Goal: Information Seeking & Learning: Check status

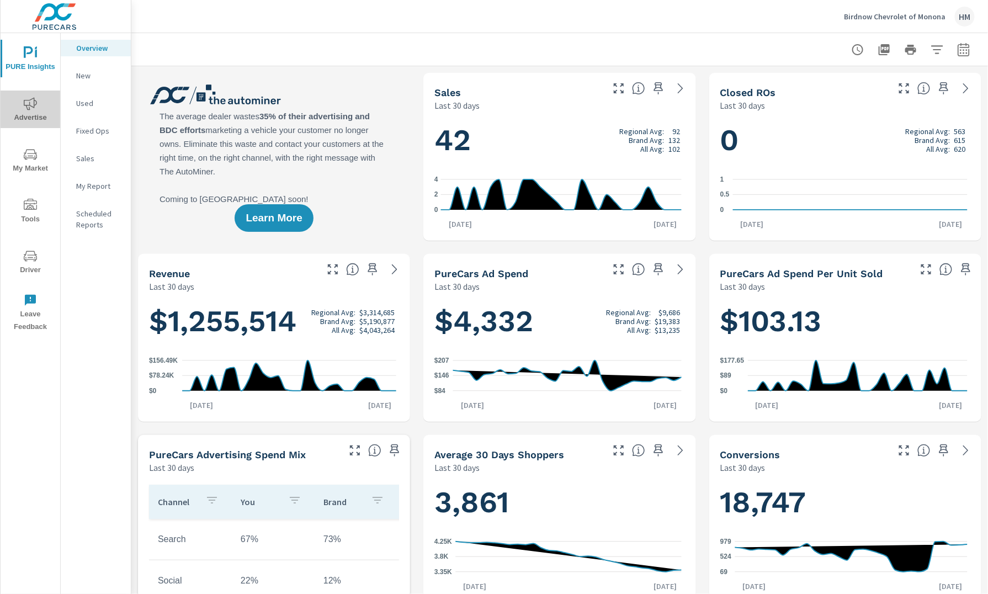
click at [41, 113] on span "Advertise" at bounding box center [30, 110] width 53 height 27
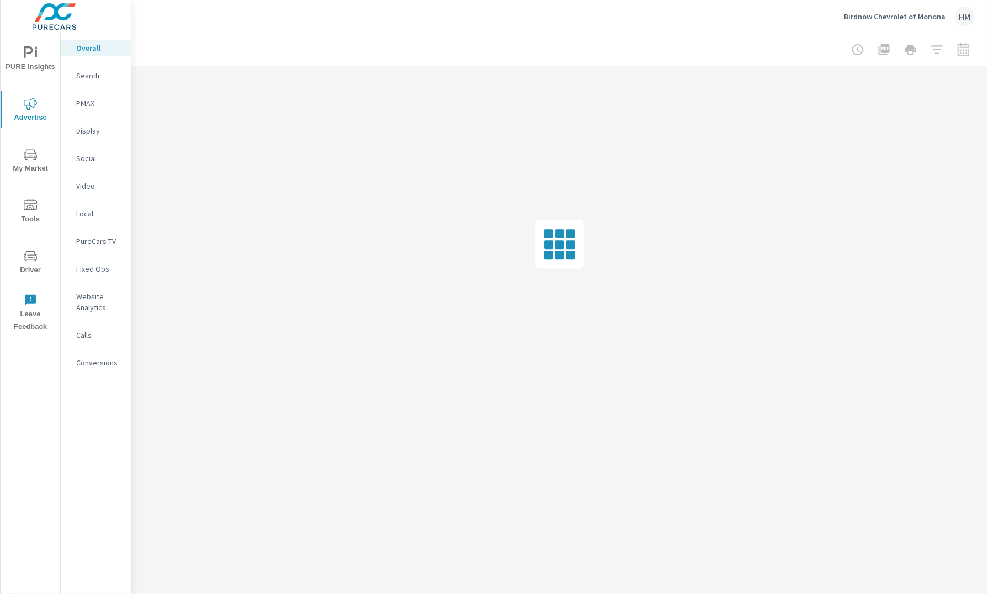
click at [102, 131] on p "Display" at bounding box center [99, 130] width 46 height 11
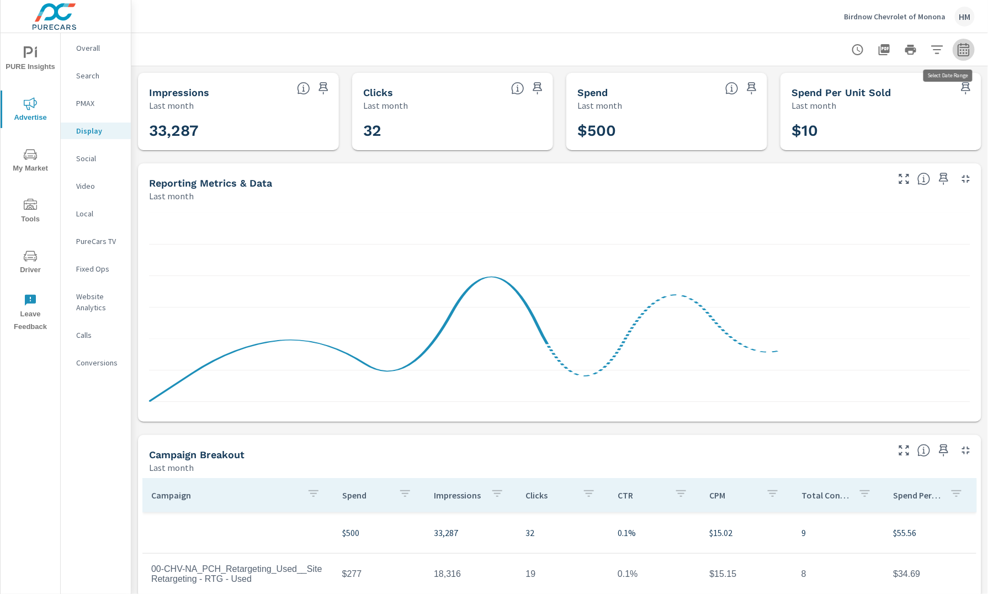
click at [960, 50] on icon "button" at bounding box center [963, 51] width 7 height 4
select select "Last month"
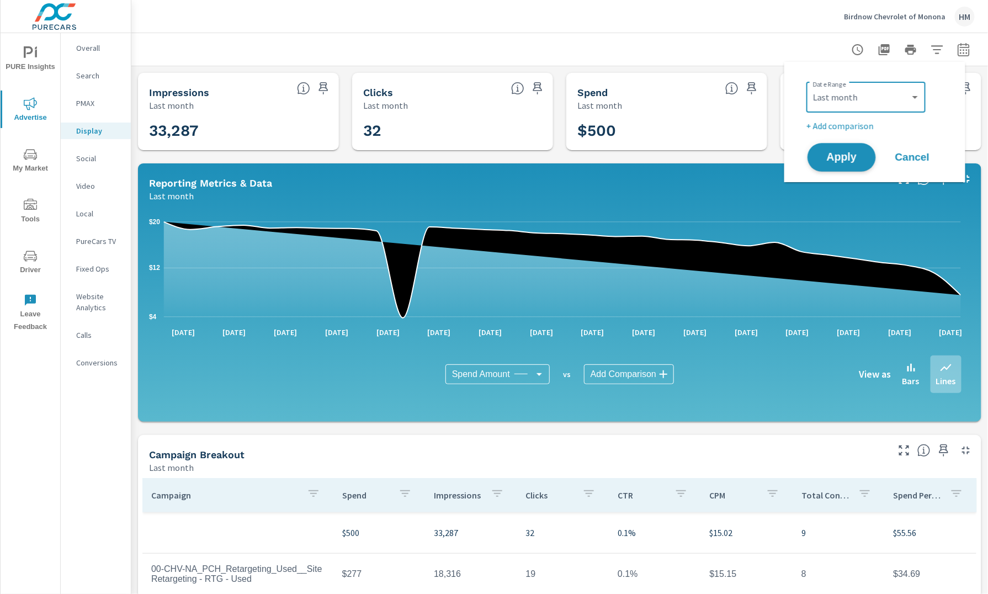
click at [840, 156] on span "Apply" at bounding box center [841, 157] width 45 height 10
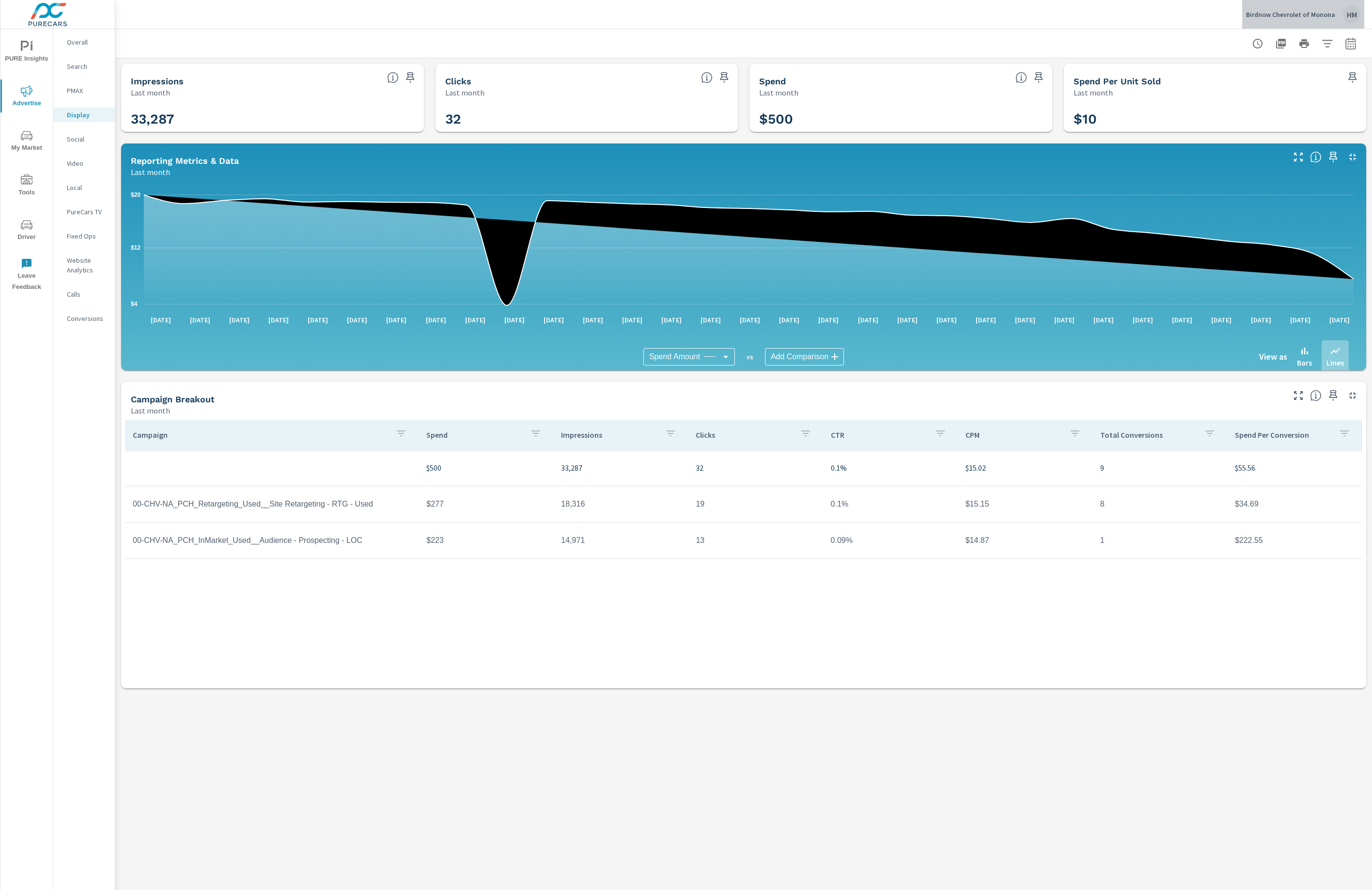
click at [867, 11] on p "Birdnow Chevrolet of Monona" at bounding box center [1291, 15] width 90 height 9
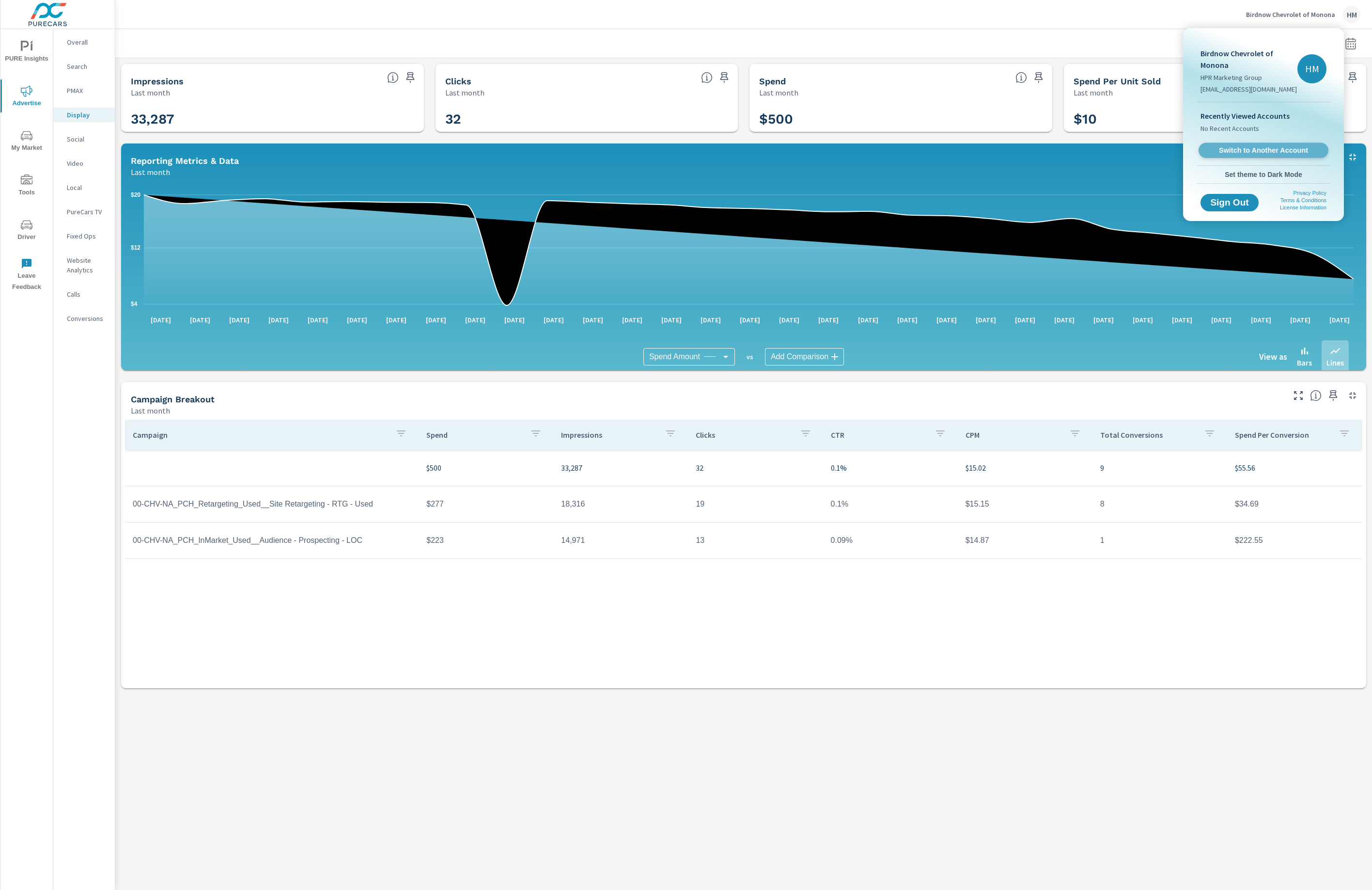
click at [867, 148] on span "Switch to Another Account" at bounding box center [1263, 150] width 119 height 9
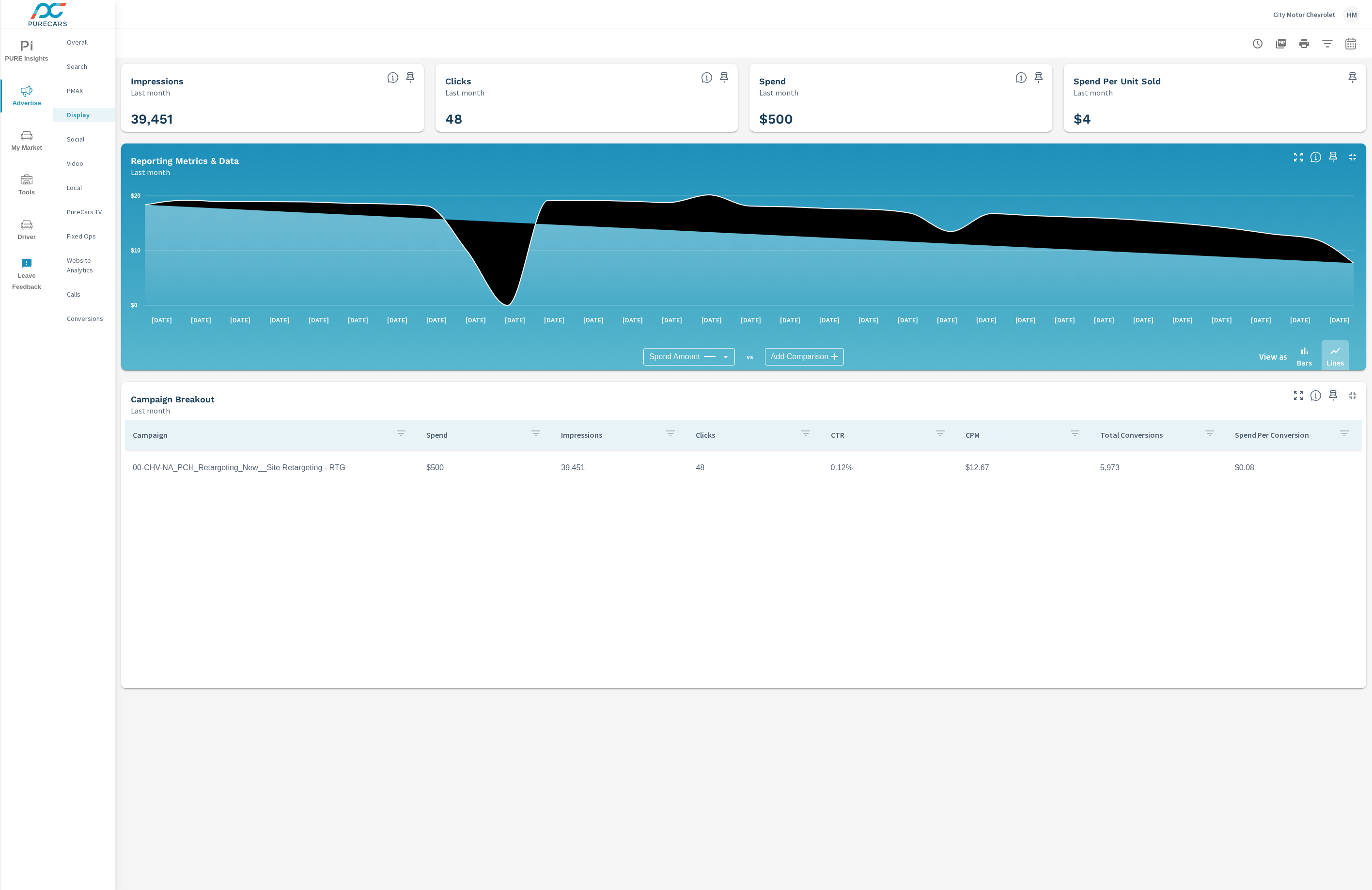
click at [1293, 16] on p "City Motor Chevrolet" at bounding box center [1304, 15] width 62 height 9
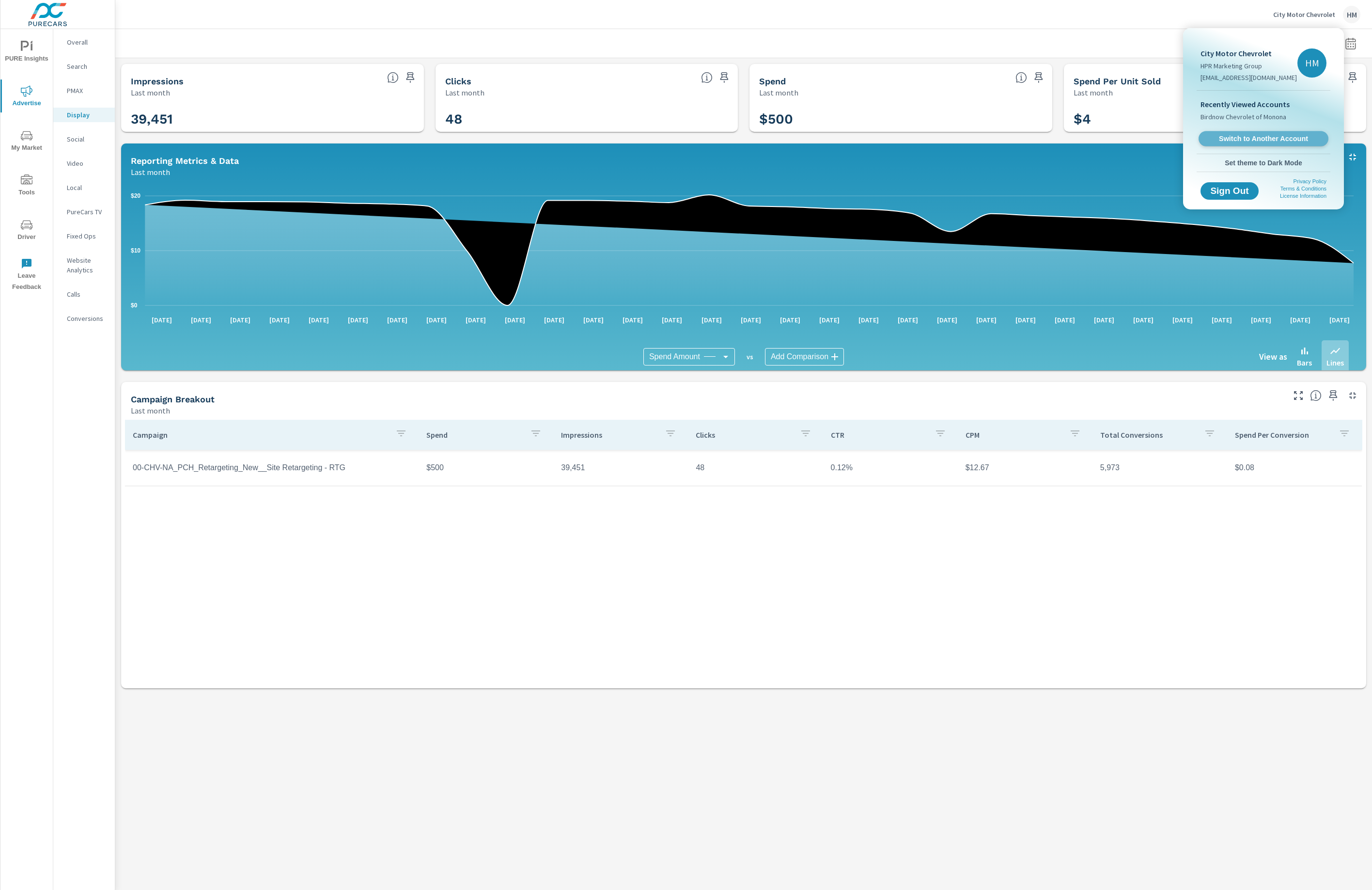
click at [1245, 143] on span "Switch to Another Account" at bounding box center [1263, 139] width 119 height 9
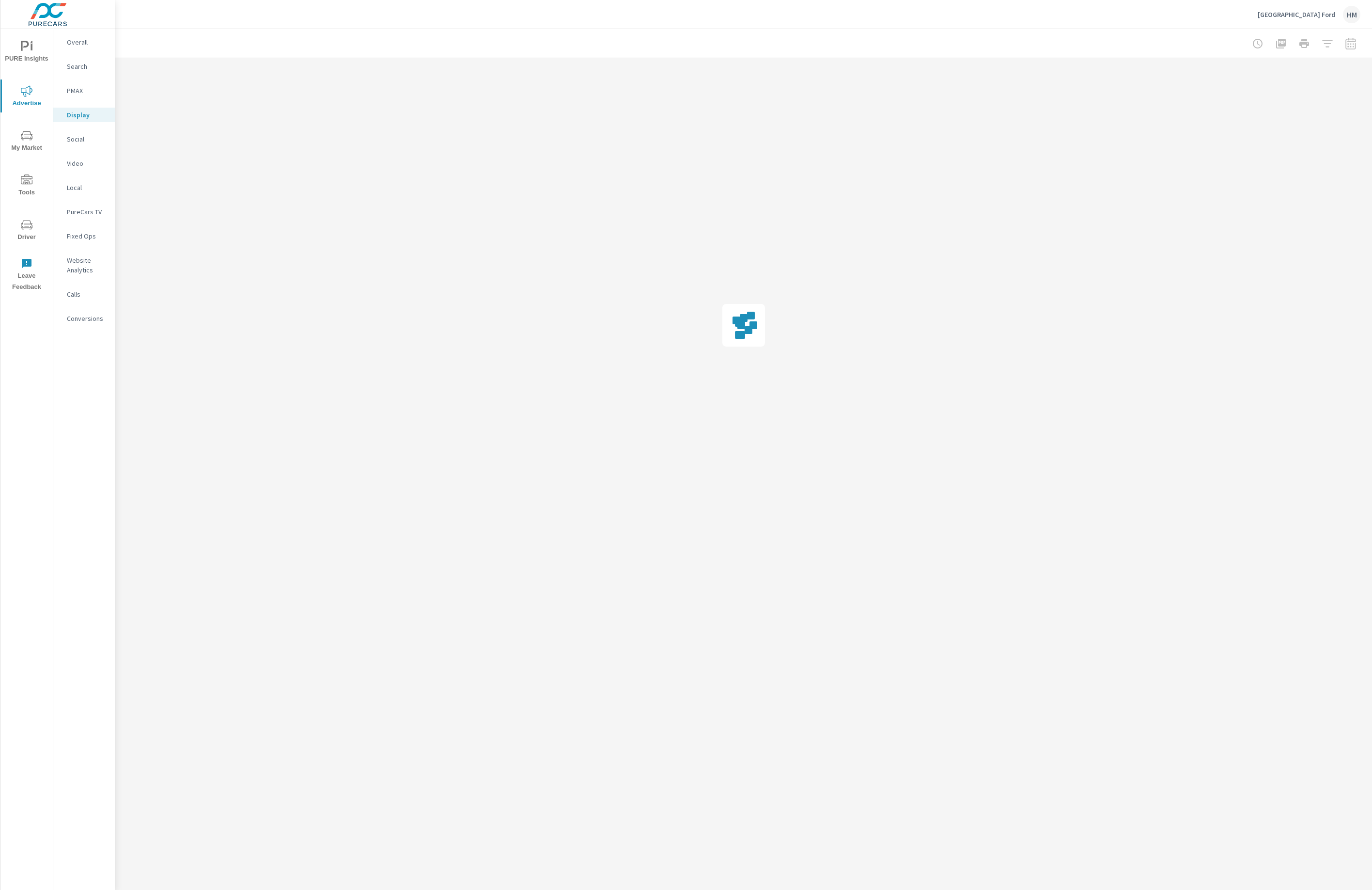
click at [1352, 49] on div at bounding box center [1304, 44] width 112 height 19
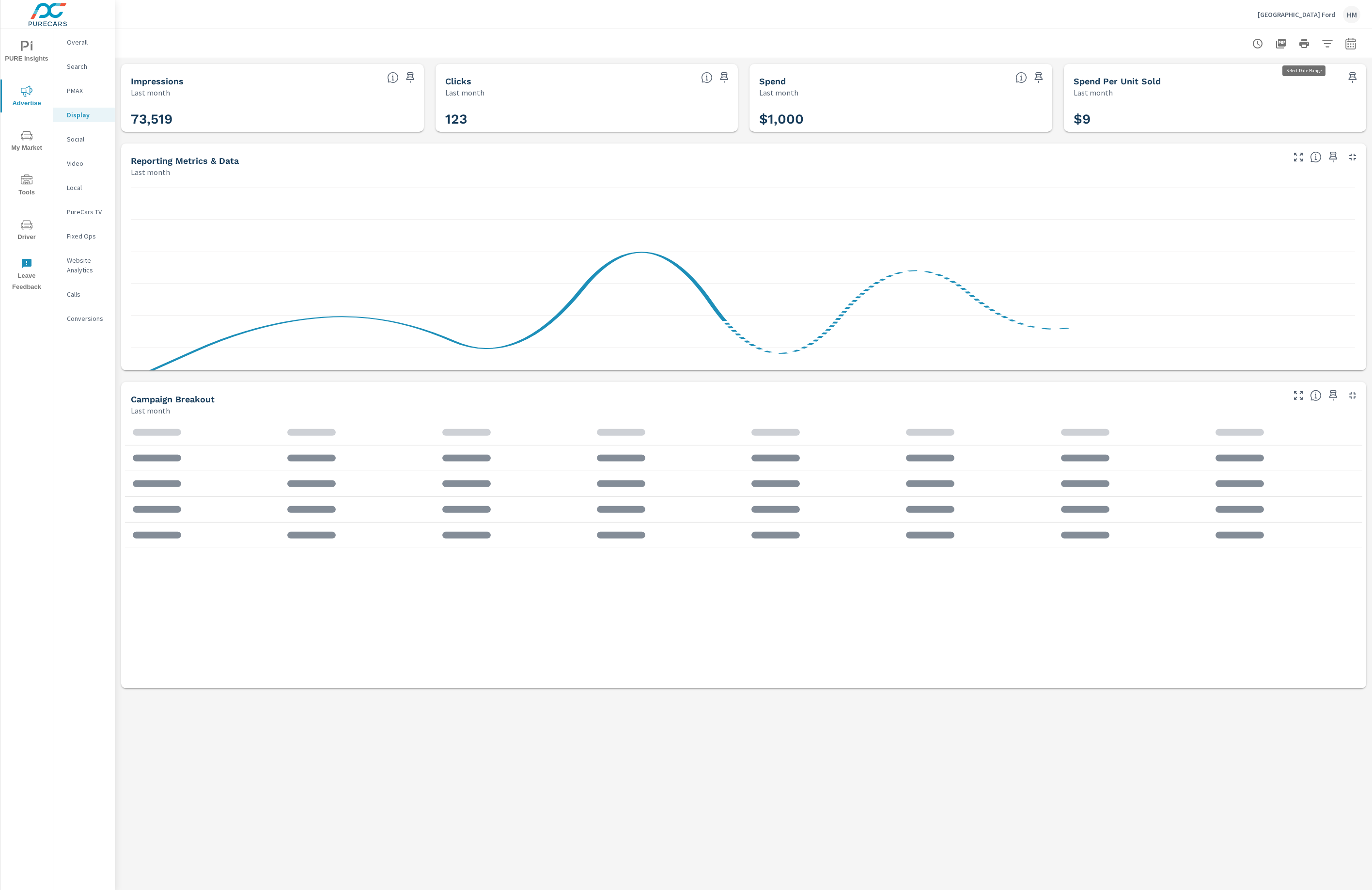
click at [1346, 47] on icon "button" at bounding box center [1351, 43] width 11 height 11
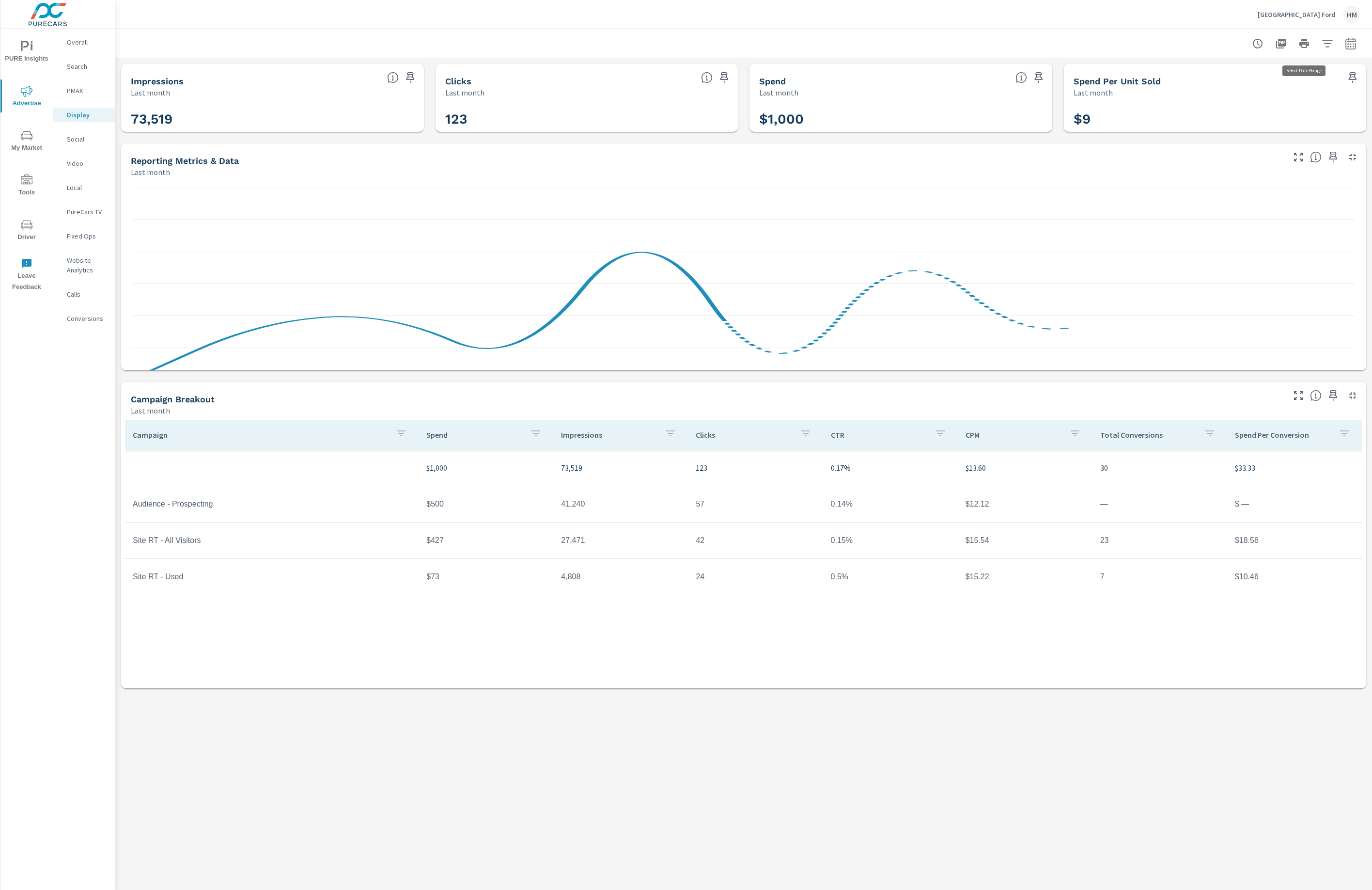
select select "Last month"
click at [1346, 47] on icon "button" at bounding box center [1351, 43] width 11 height 11
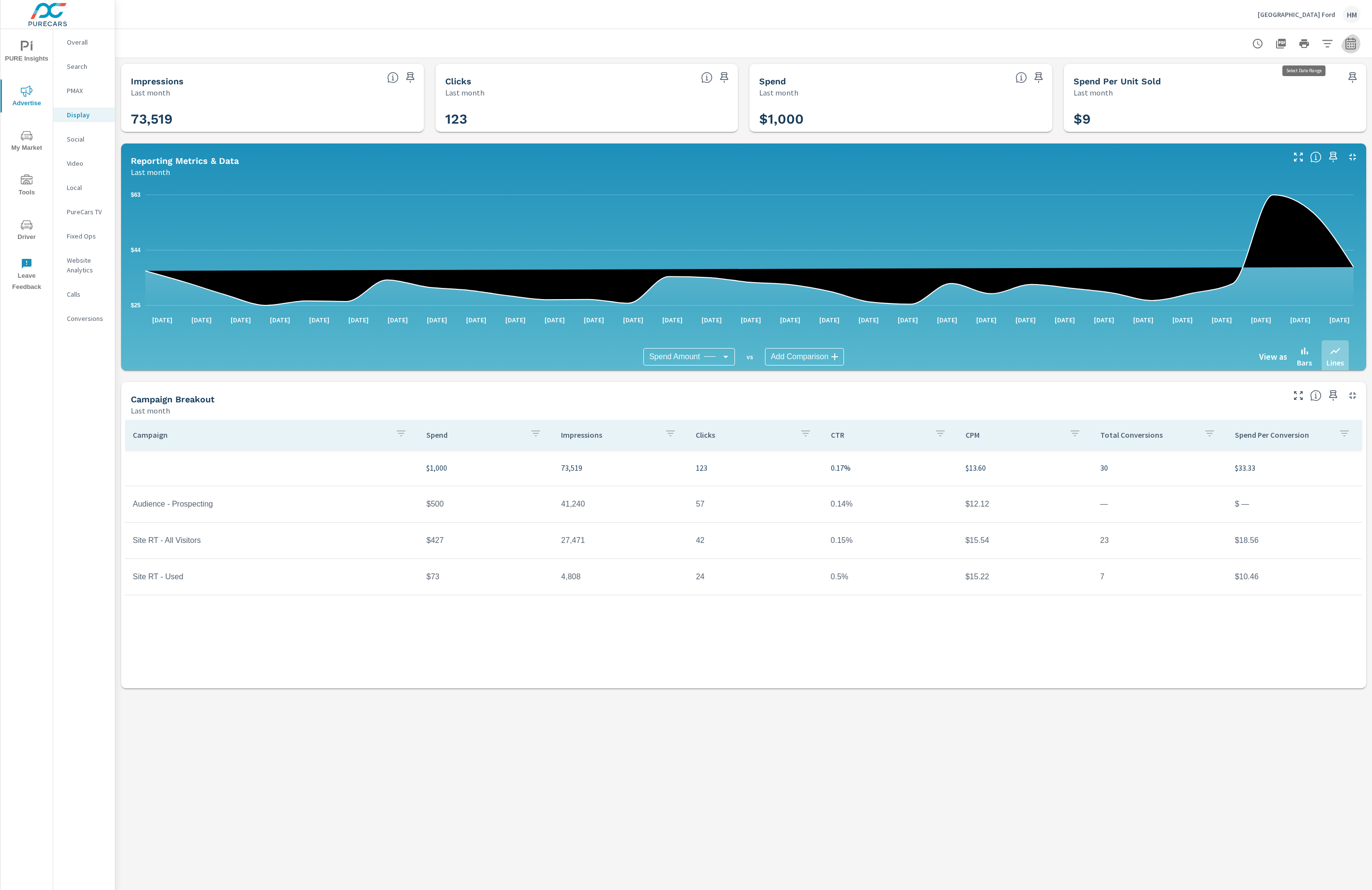
click at [1346, 46] on icon "button" at bounding box center [1351, 43] width 11 height 11
select select "Last month"
click at [1319, 11] on p "Lithia Springs Ford" at bounding box center [1297, 15] width 77 height 9
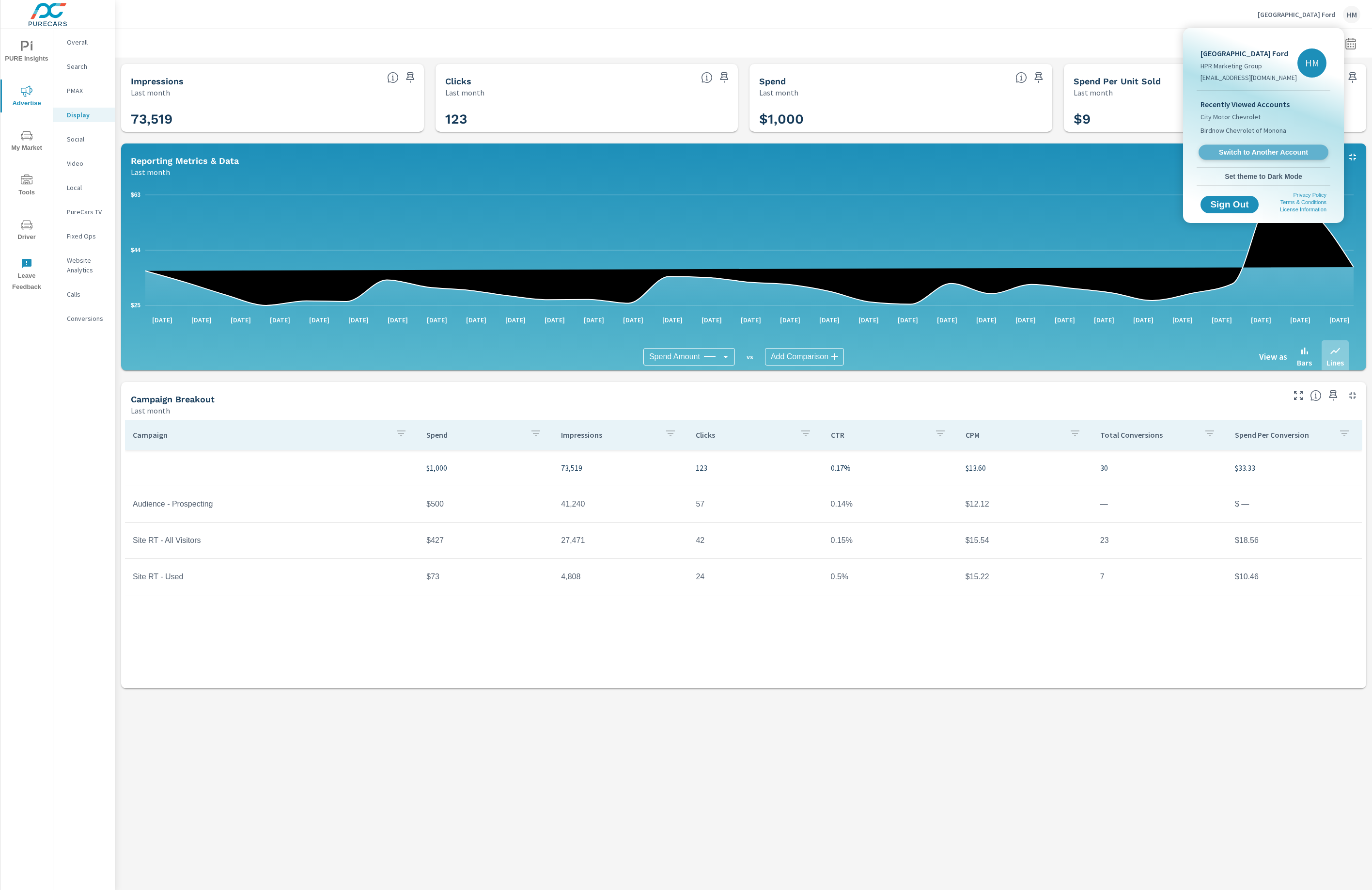
click at [1243, 157] on span "Switch to Another Account" at bounding box center [1263, 152] width 119 height 9
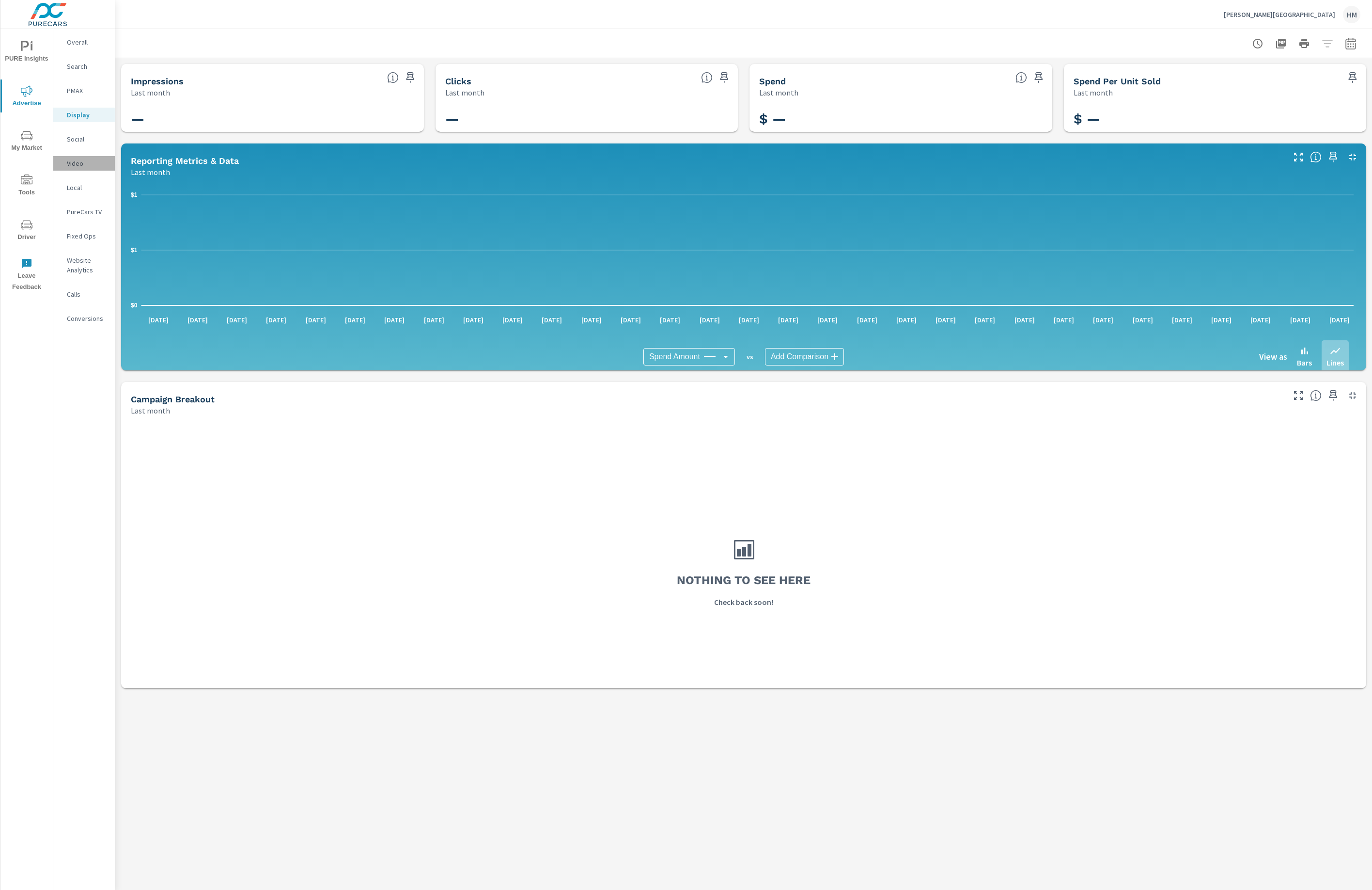
click at [73, 169] on p "Video" at bounding box center [87, 163] width 40 height 10
click at [85, 217] on p "PureCars TV" at bounding box center [87, 212] width 40 height 10
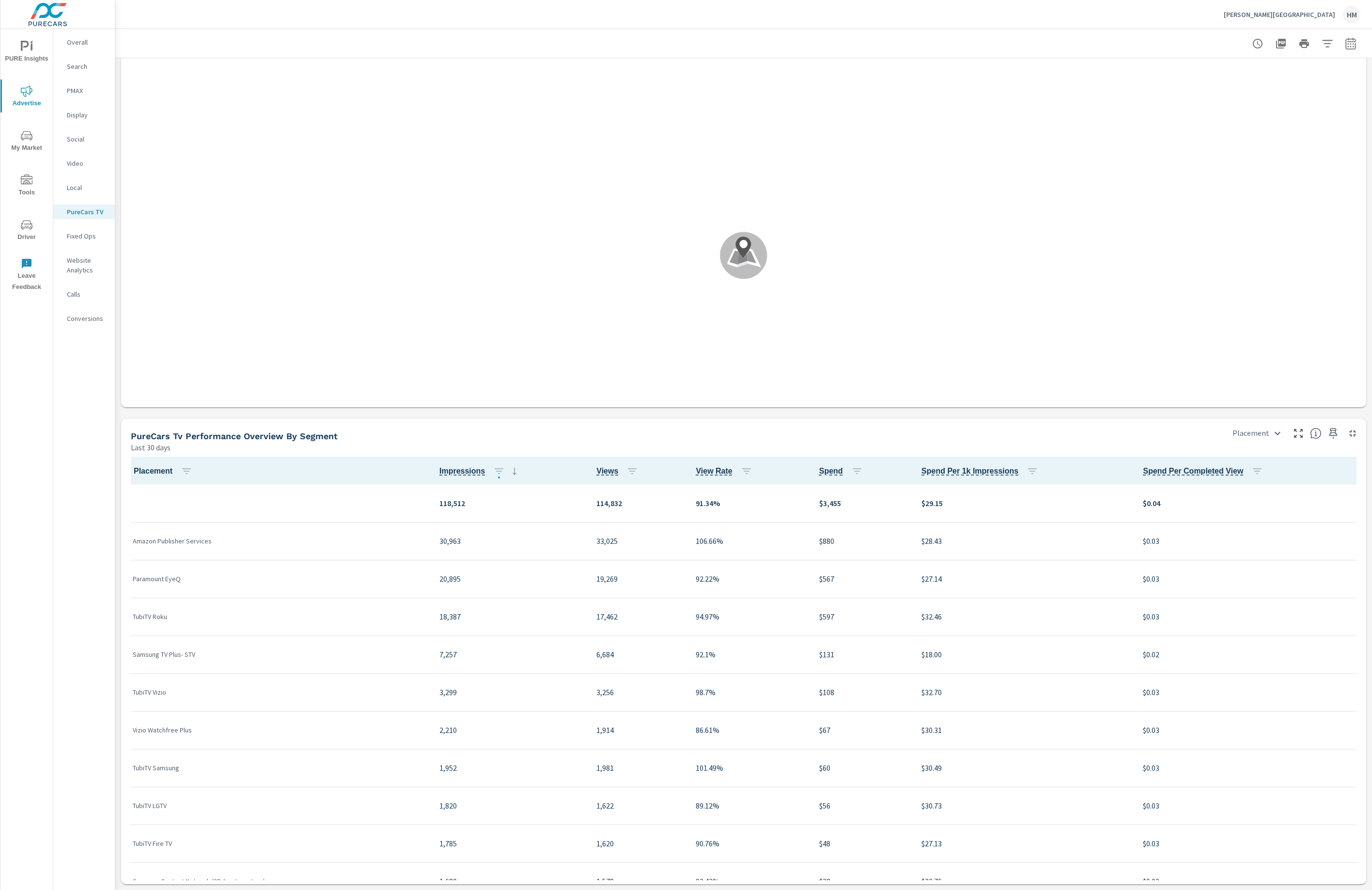
scroll to position [240, 0]
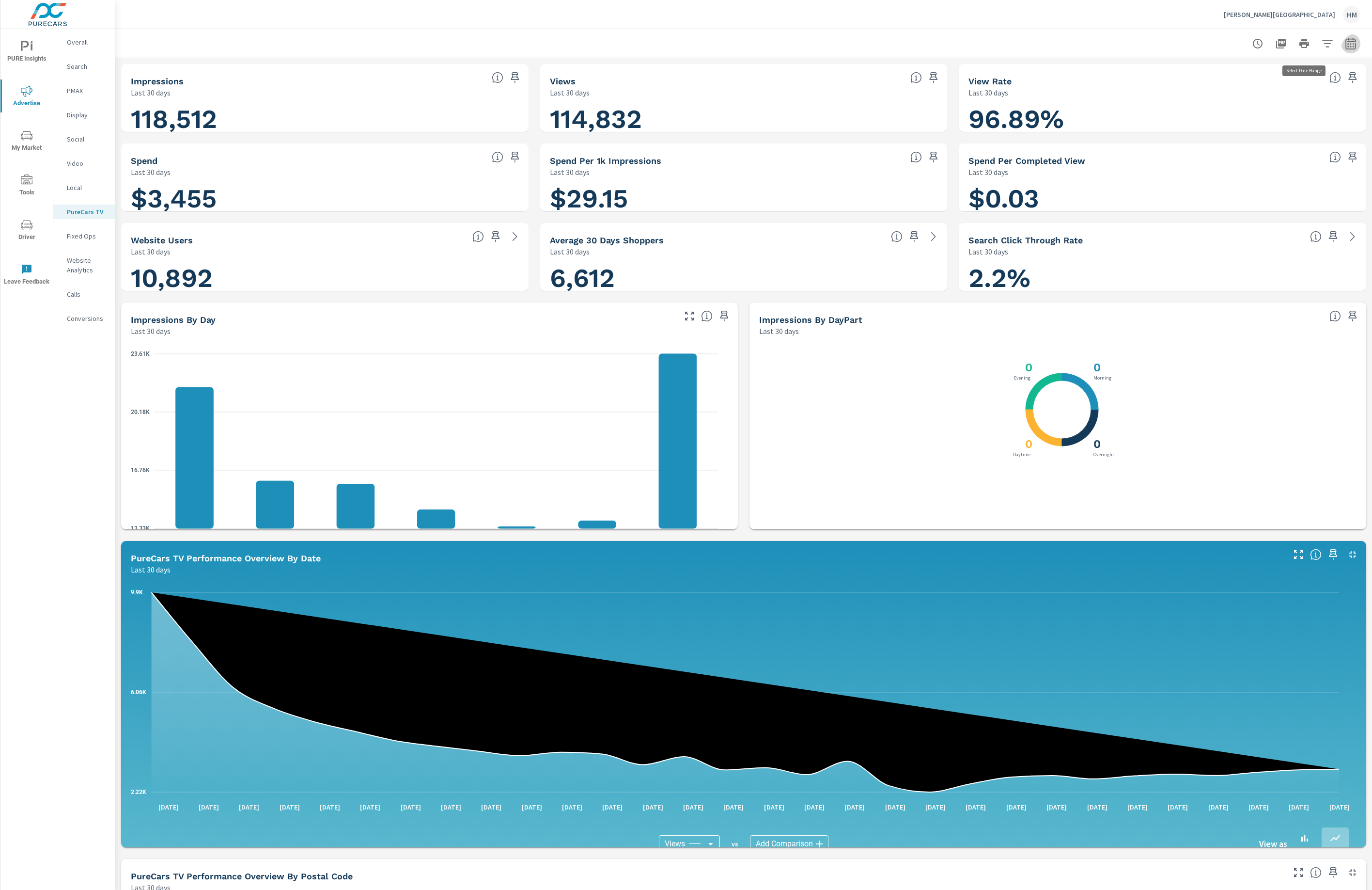
click at [1346, 49] on icon "button" at bounding box center [1351, 43] width 11 height 11
select select "Last month"
click at [1241, 141] on span "Apply" at bounding box center [1237, 142] width 40 height 9
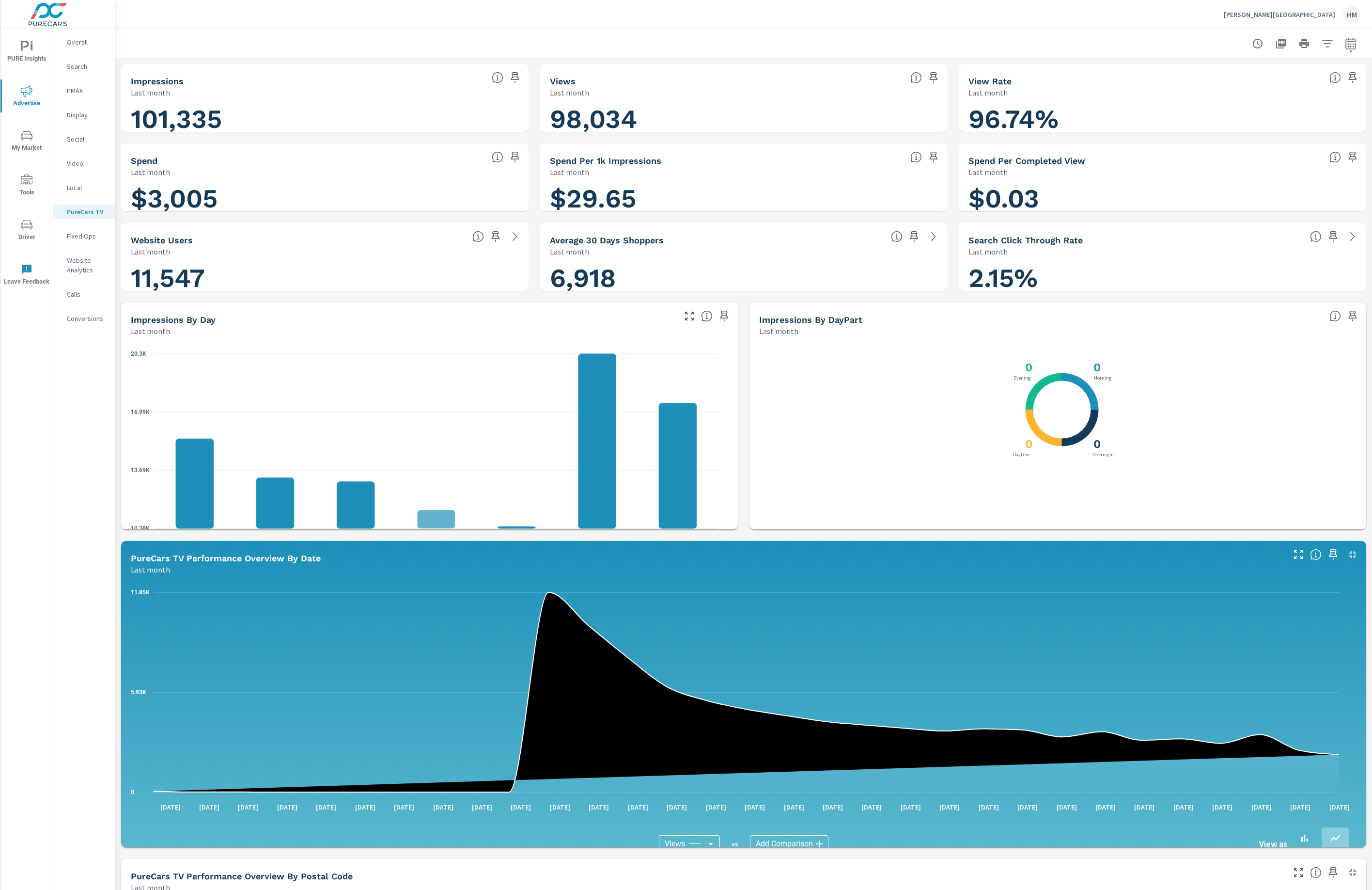
scroll to position [887, 0]
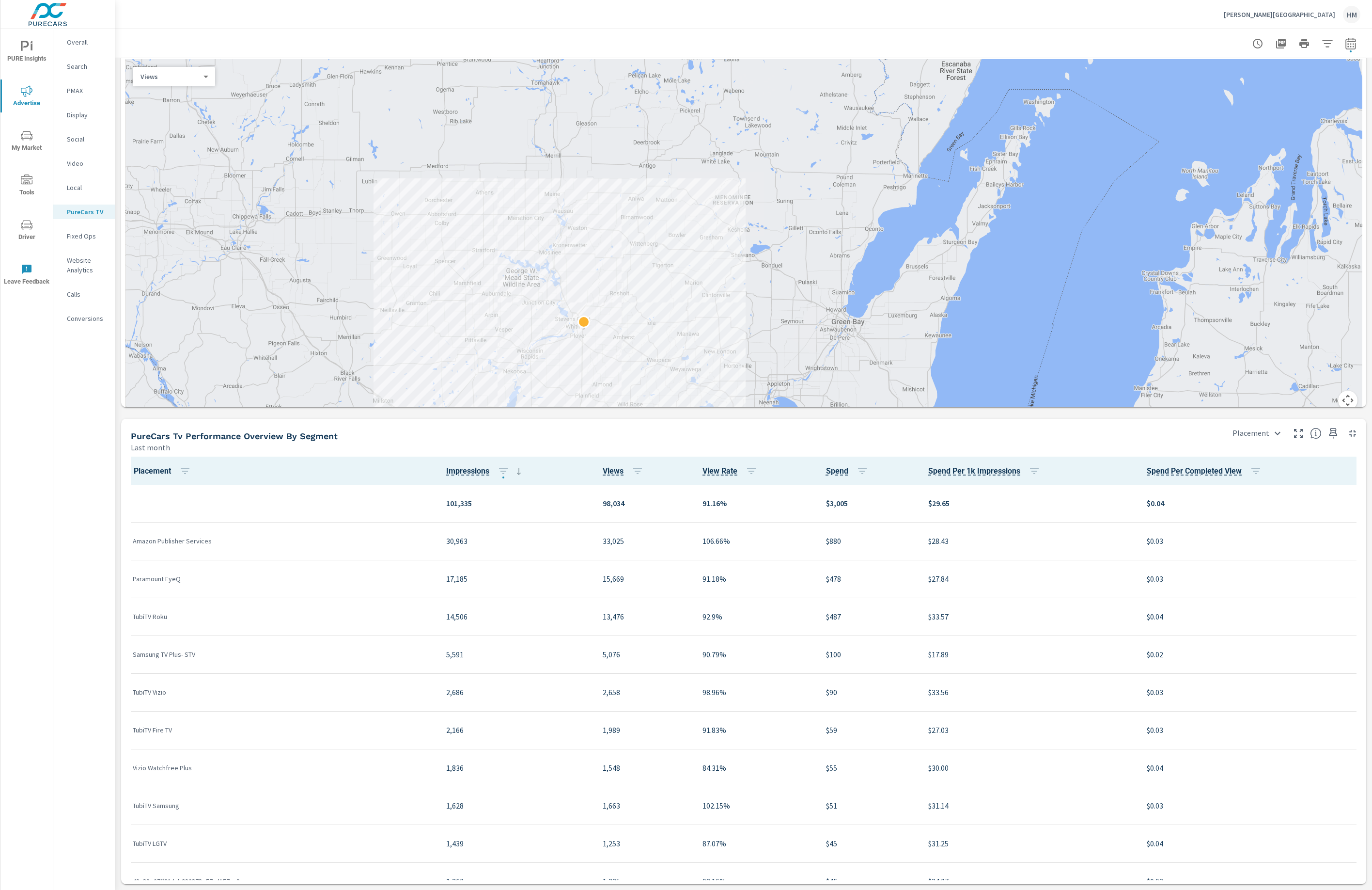
scroll to position [1045, 0]
click at [1286, 13] on p "[PERSON_NAME][GEOGRAPHIC_DATA]" at bounding box center [1280, 15] width 111 height 9
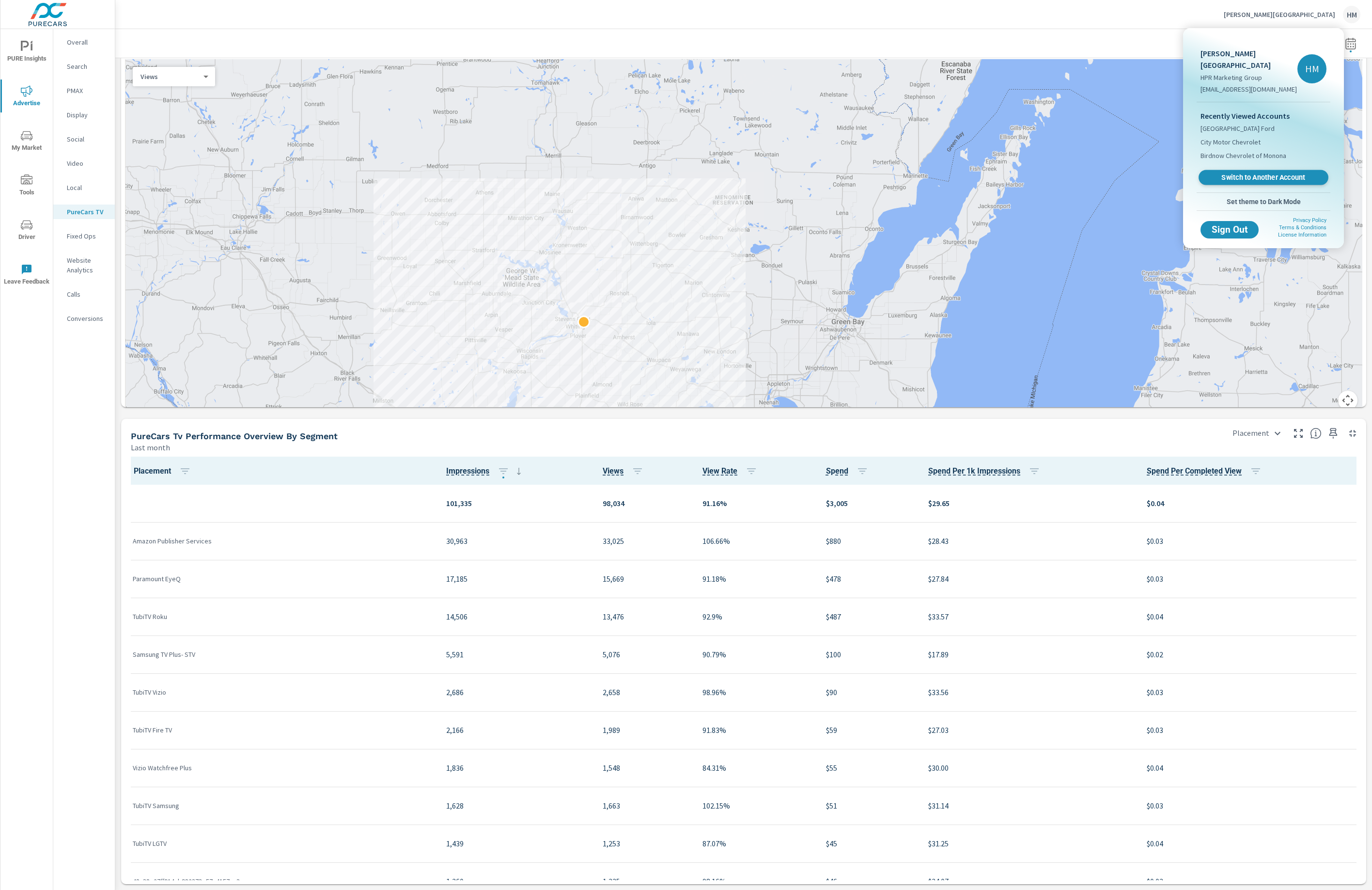
click at [1251, 173] on span "Switch to Another Account" at bounding box center [1263, 177] width 119 height 9
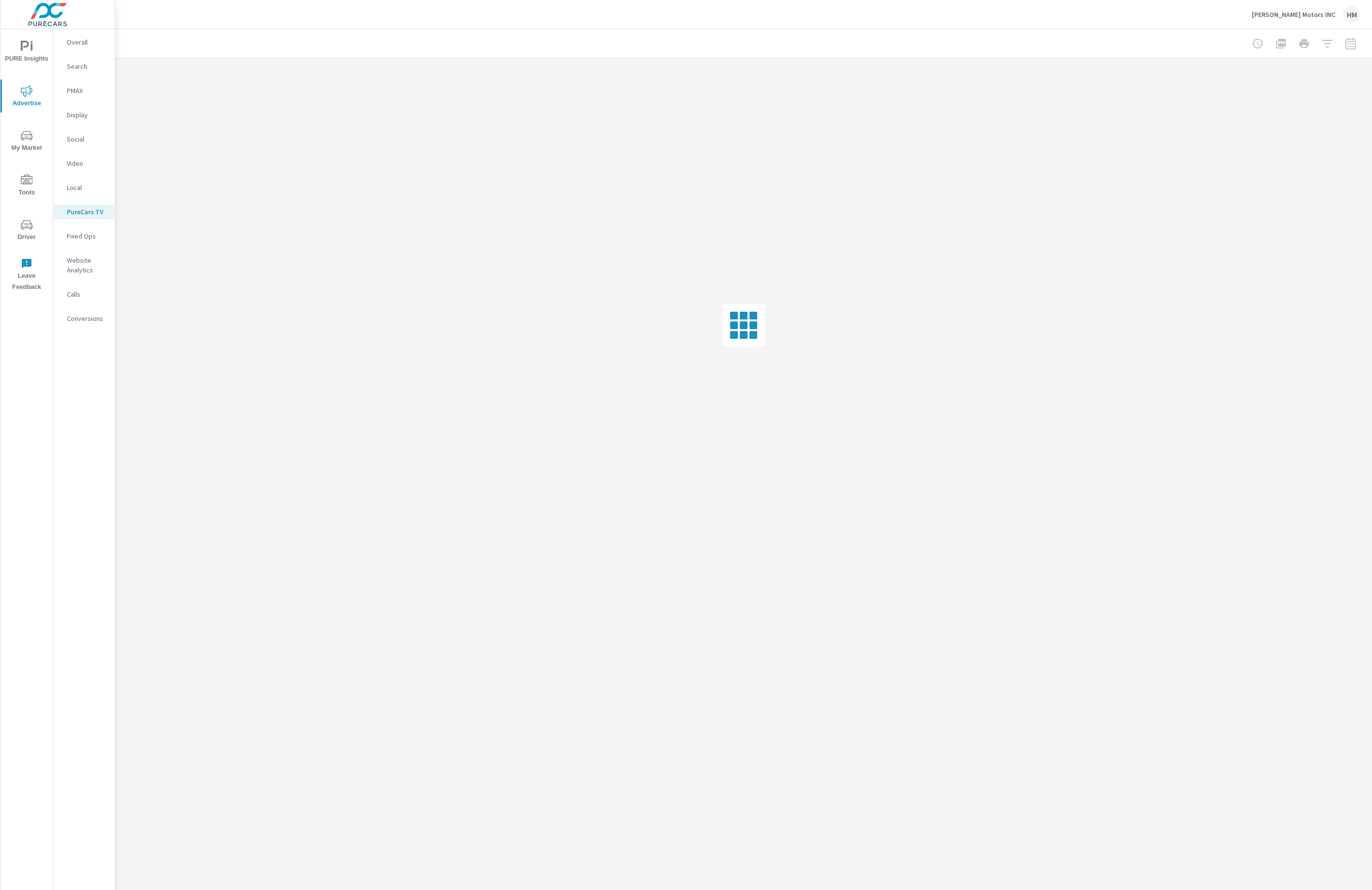
click at [94, 119] on p "Display" at bounding box center [87, 114] width 40 height 10
